Goal: Task Accomplishment & Management: Manage account settings

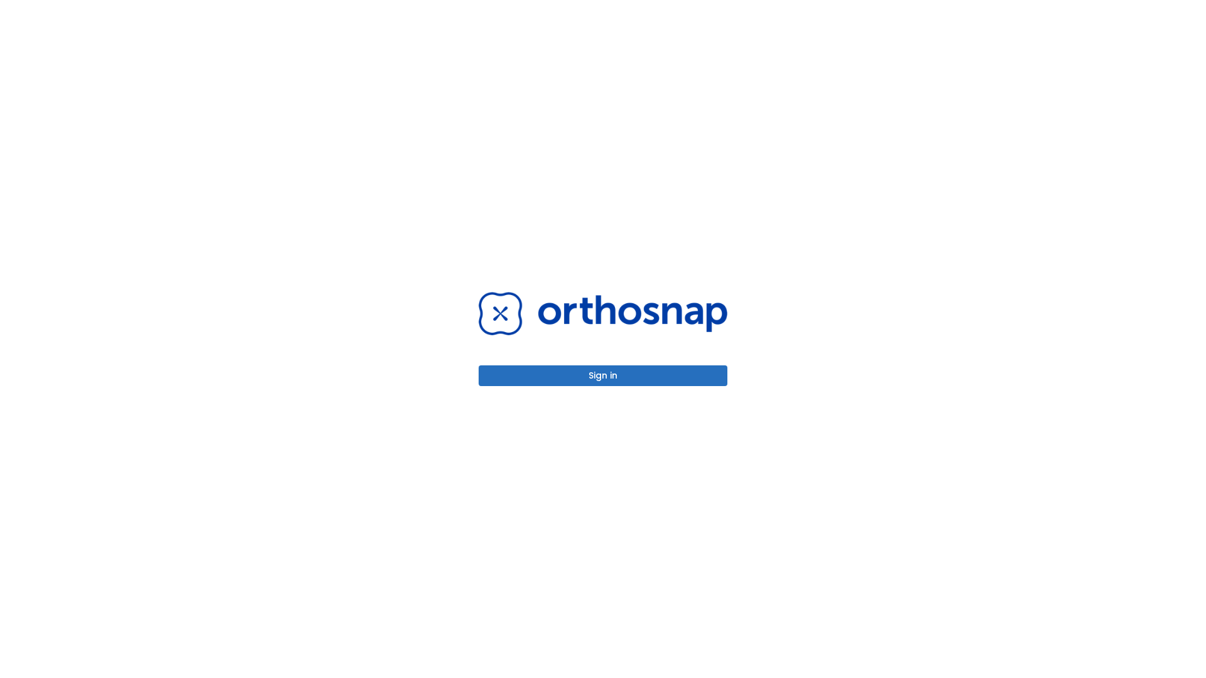
click at [603, 376] on button "Sign in" at bounding box center [602, 375] width 249 height 21
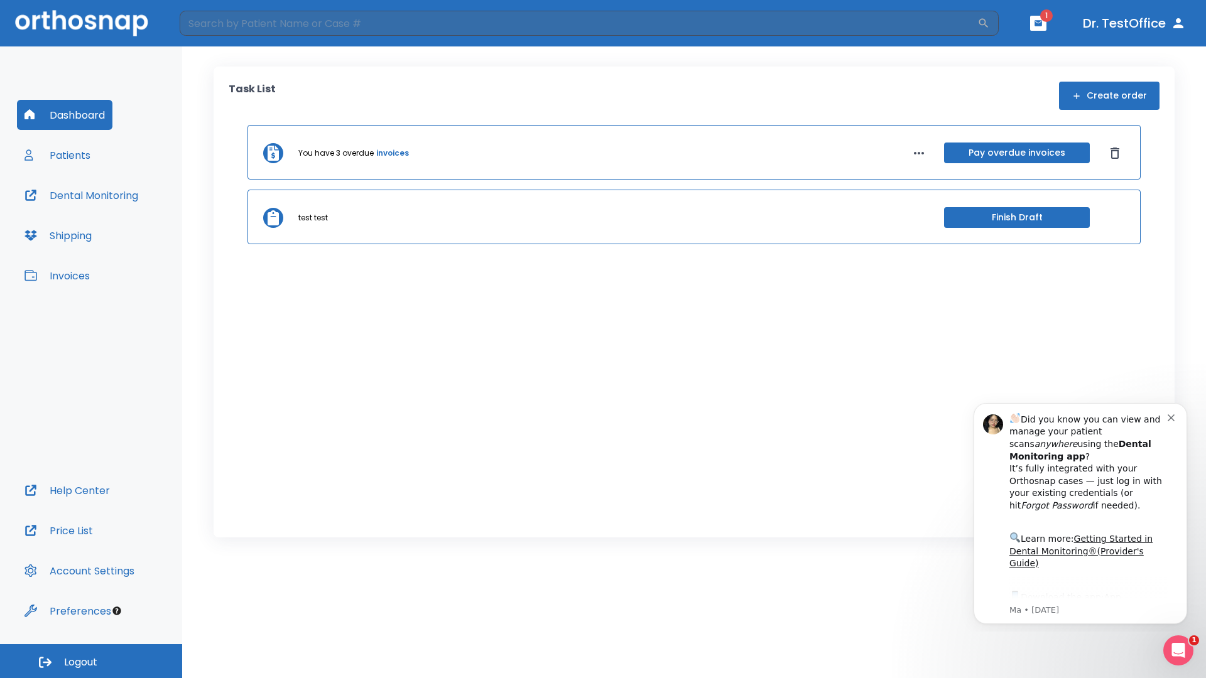
click at [91, 661] on span "Logout" at bounding box center [80, 663] width 33 height 14
